Goal: Information Seeking & Learning: Learn about a topic

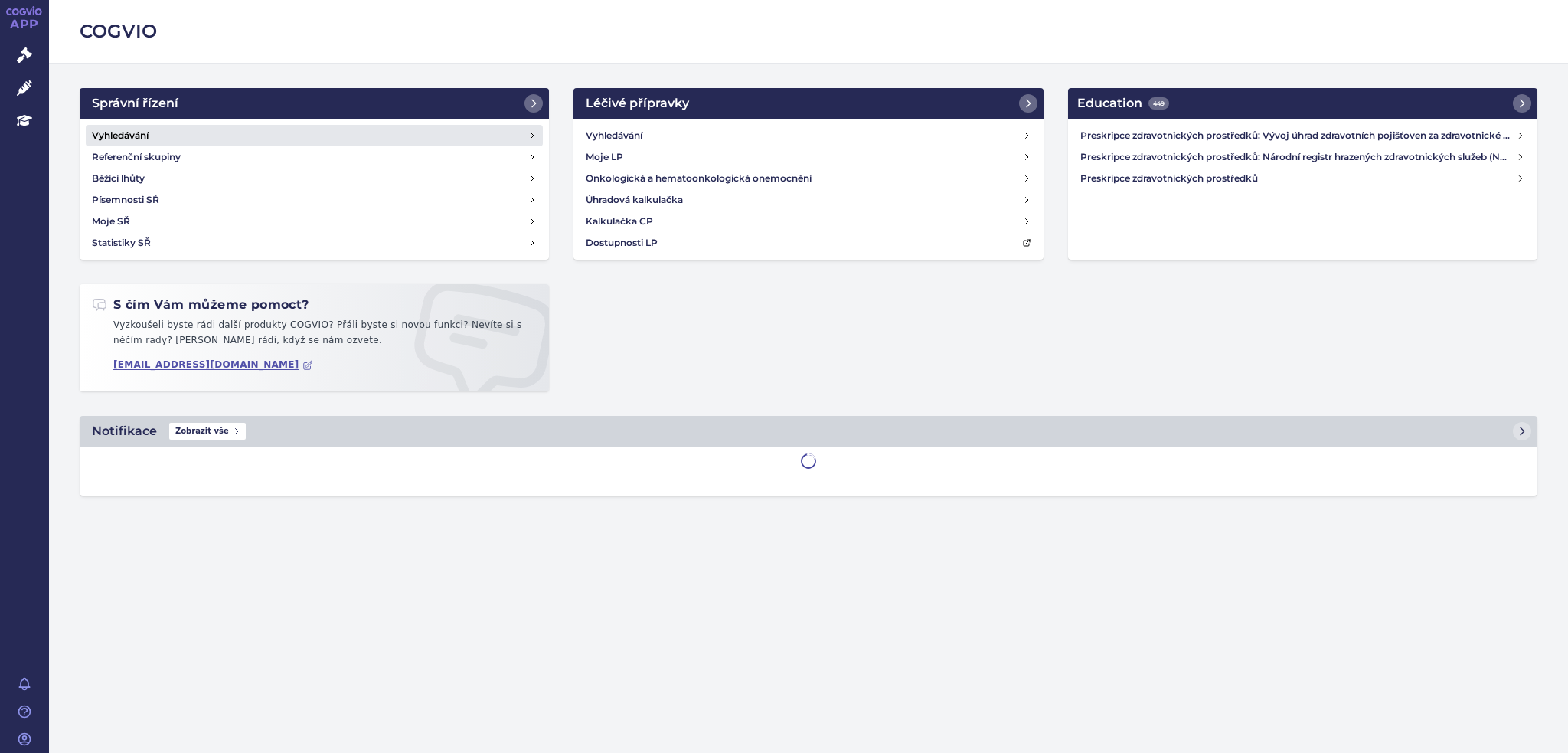
click at [104, 128] on h4 "Vyhledávání" at bounding box center [120, 136] width 57 height 16
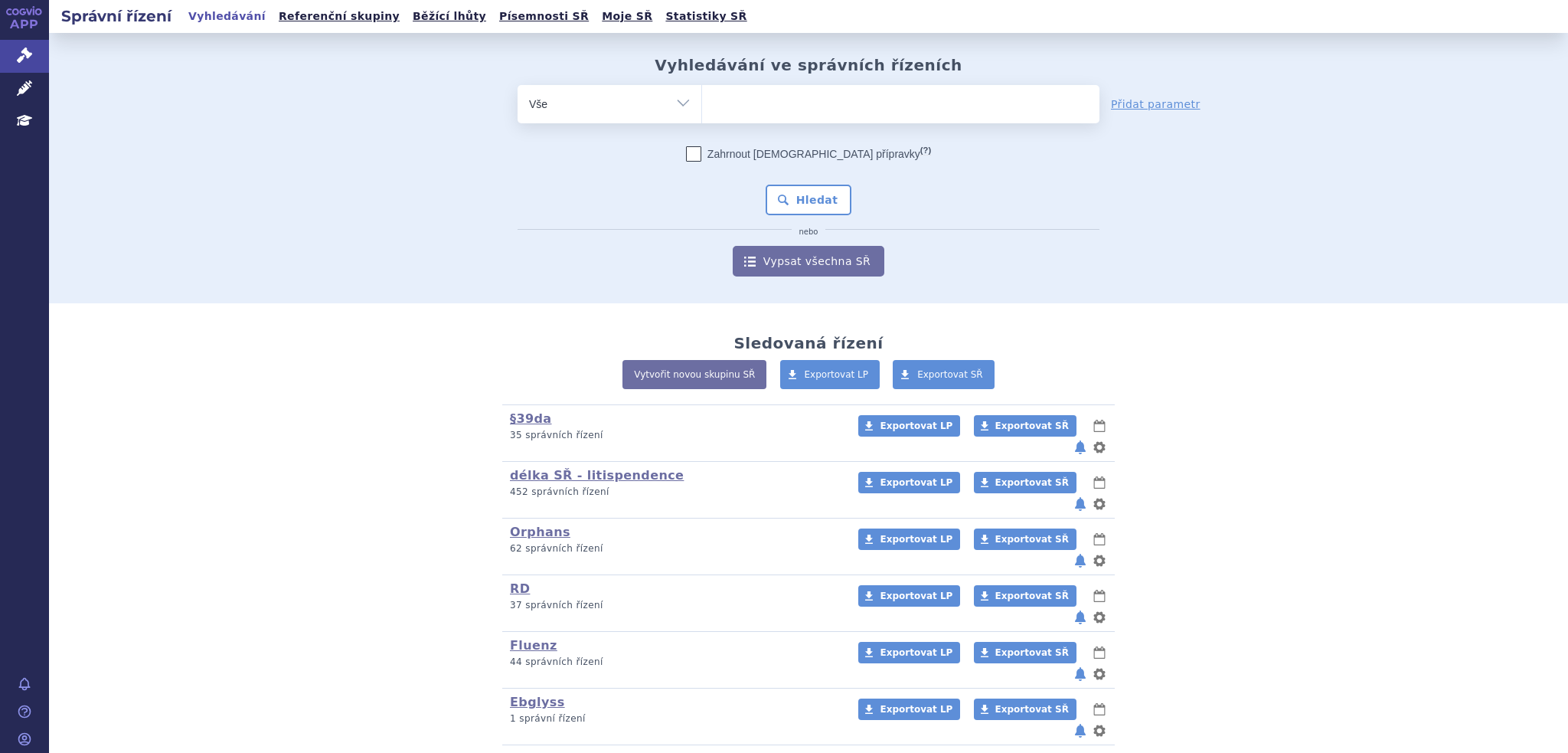
scroll to position [36, 0]
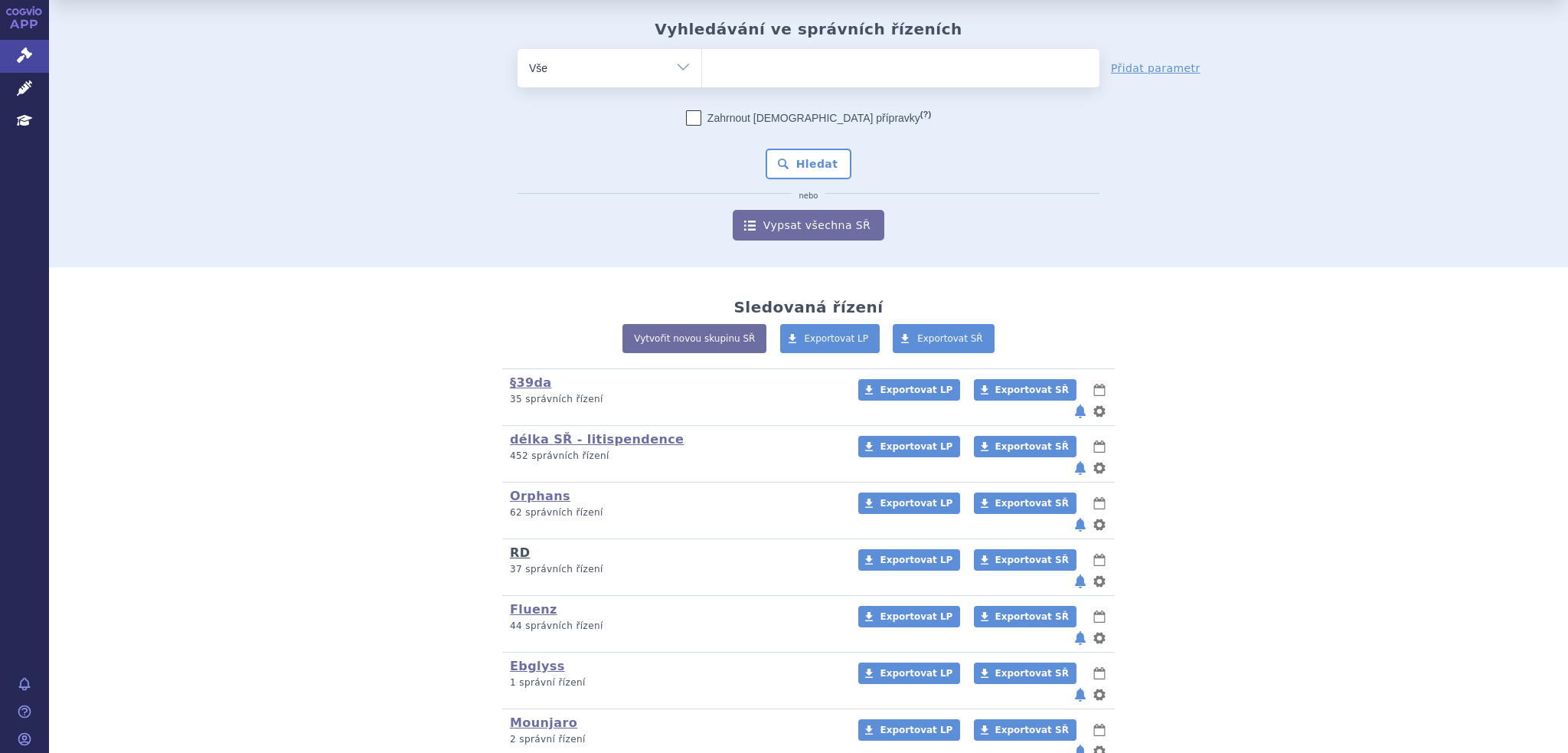
click at [514, 545] on link "RD" at bounding box center [519, 552] width 20 height 15
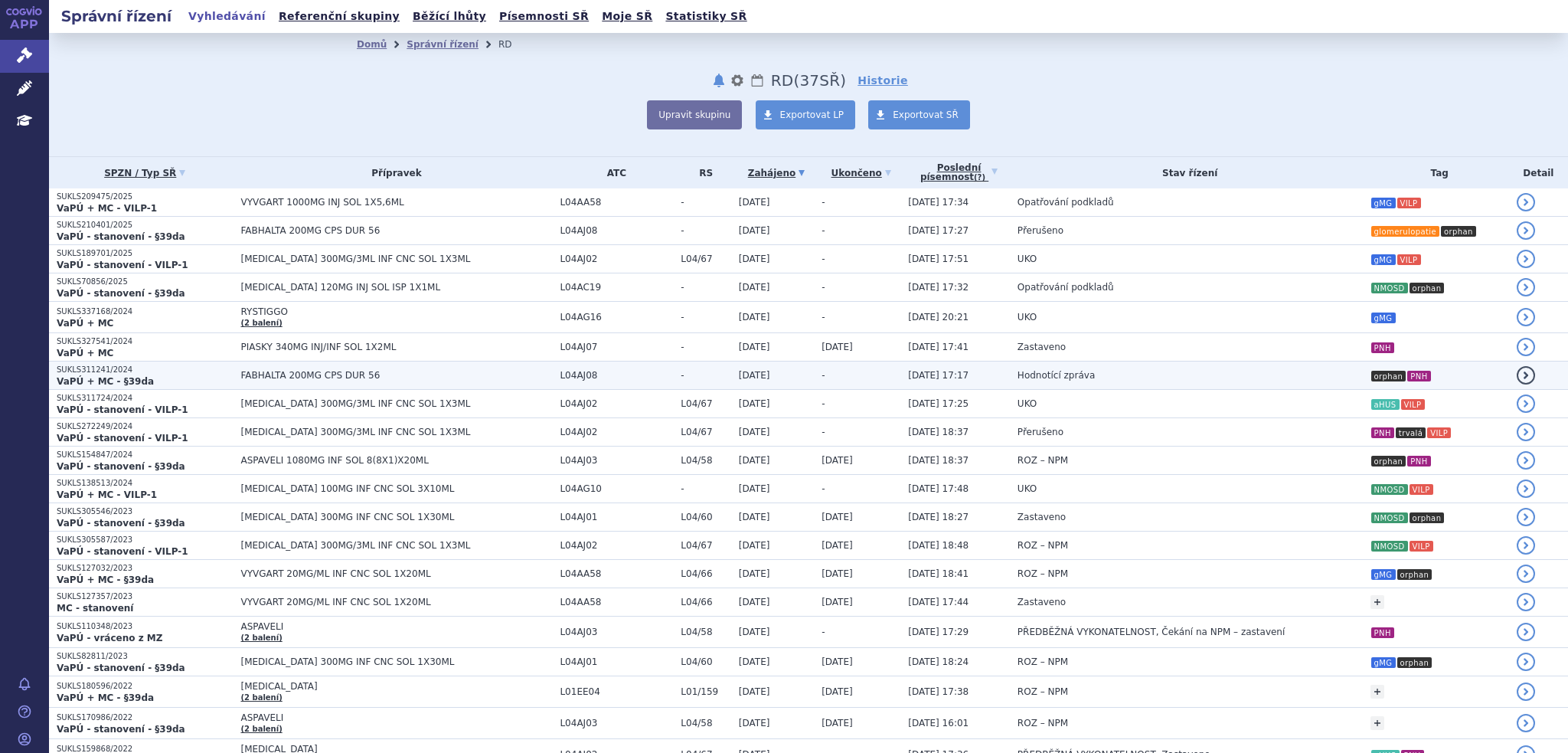
click at [324, 376] on span "FABHALTA 200MG CPS DUR 56" at bounding box center [395, 375] width 311 height 11
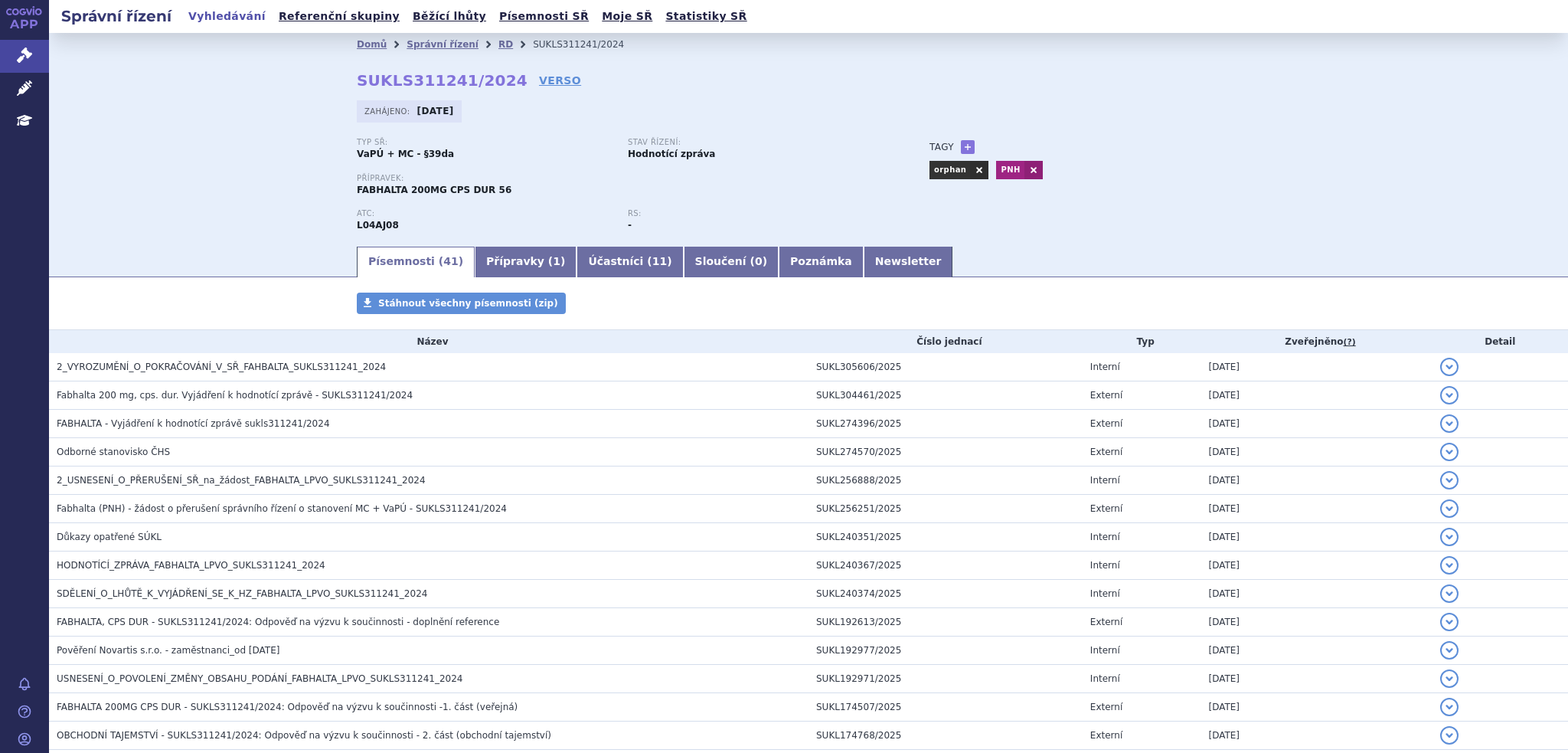
click at [863, 266] on link "Newsletter" at bounding box center [908, 261] width 90 height 30
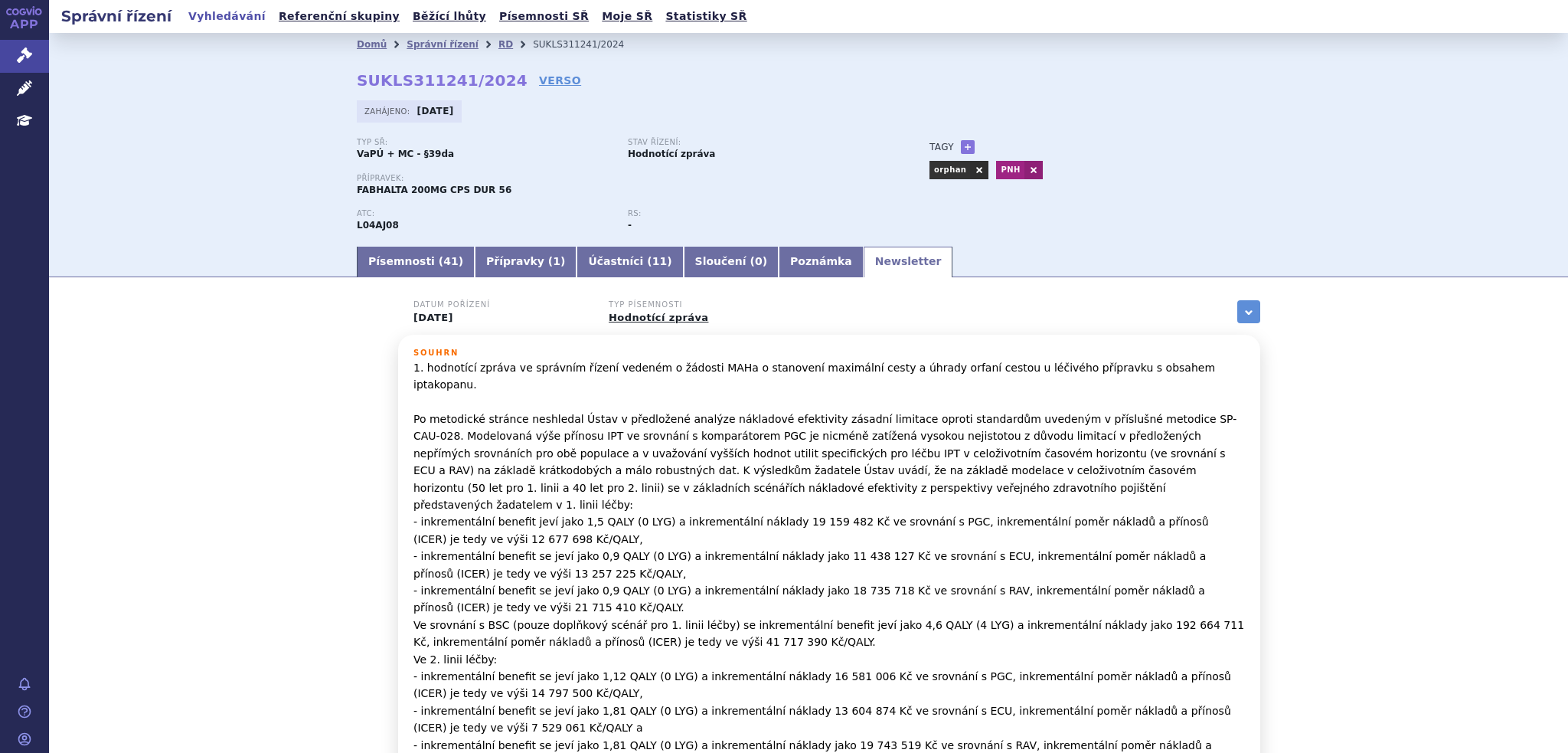
scroll to position [73, 0]
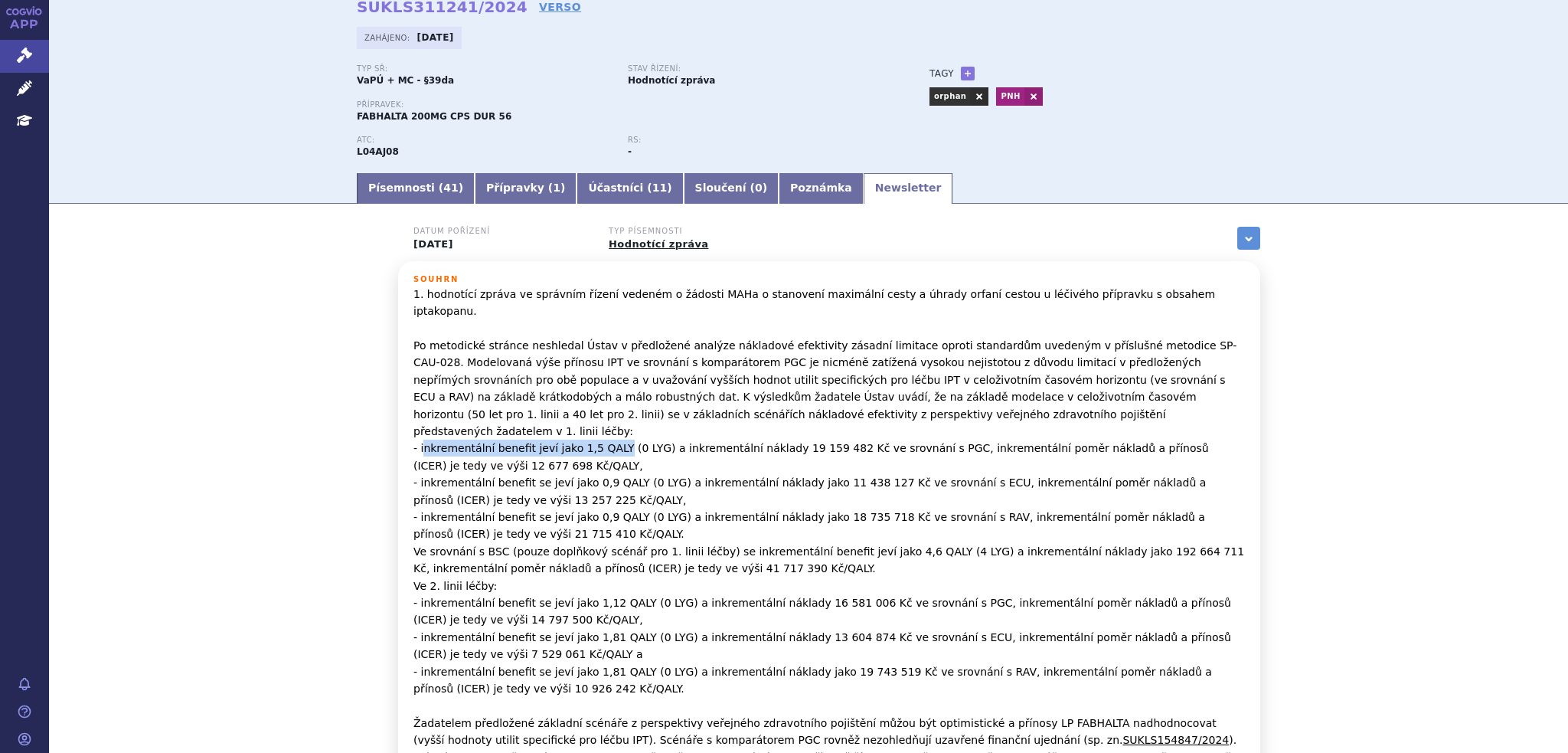
drag, startPoint x: 417, startPoint y: 412, endPoint x: 600, endPoint y: 417, distance: 183.1
click at [600, 417] on p "1. hodnotící zpráva ve správním řízení vedeném o žádosti MAHa o stanovení maxim…" at bounding box center [829, 637] width 832 height 704
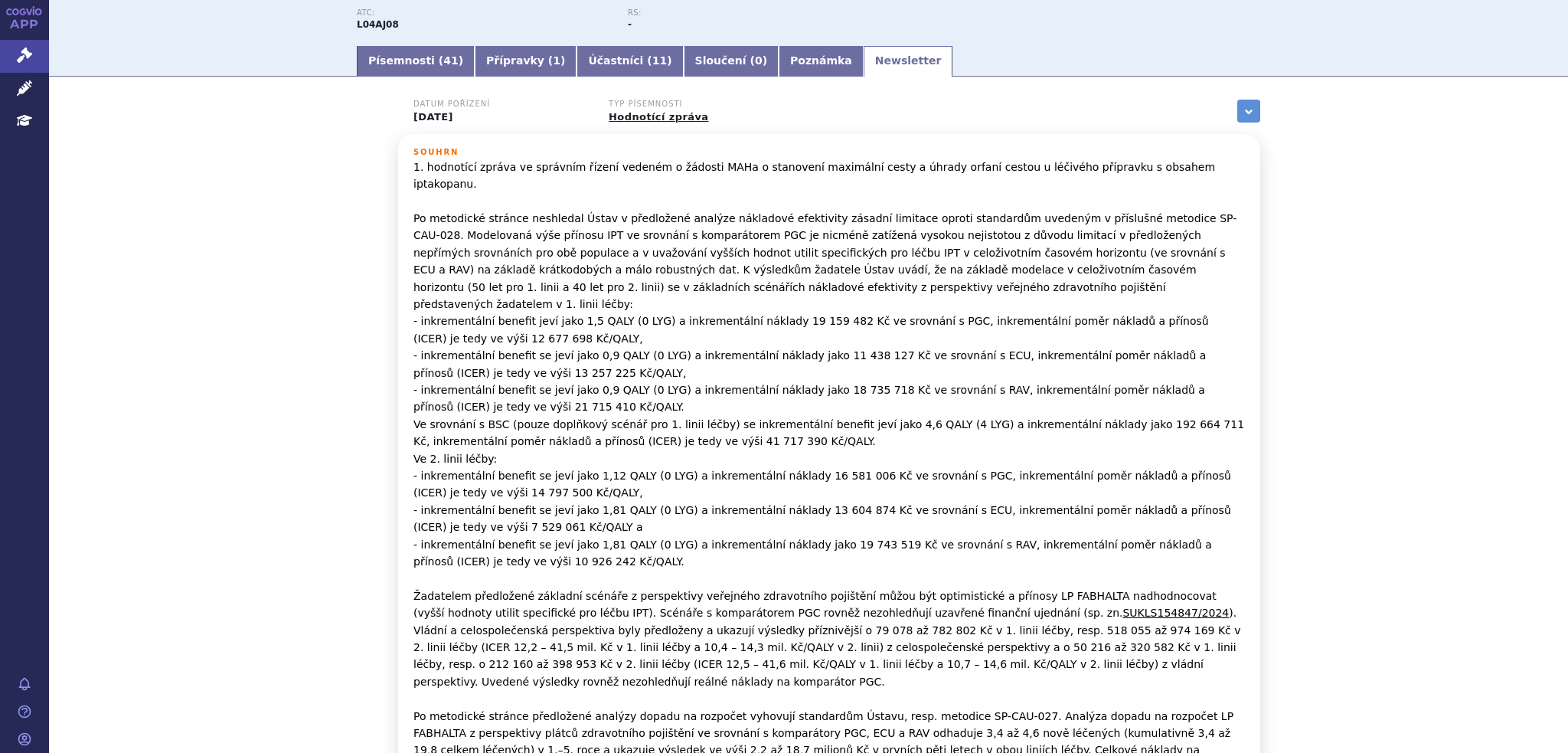
scroll to position [199, 0]
